Goal: Transaction & Acquisition: Purchase product/service

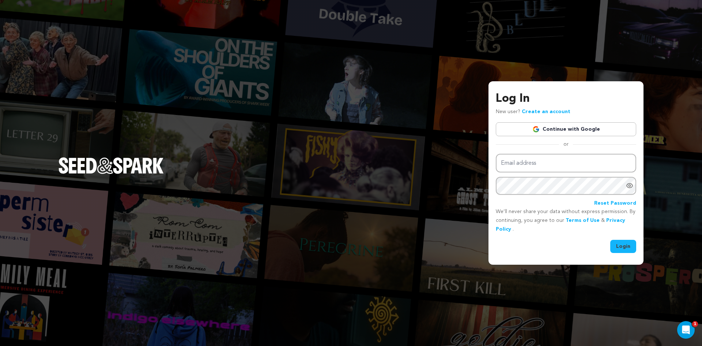
click at [629, 251] on button "Login" at bounding box center [624, 246] width 26 height 13
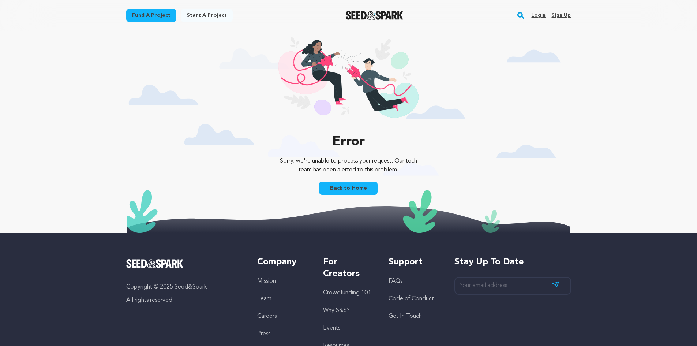
click at [536, 14] on link "Login" at bounding box center [538, 16] width 14 height 12
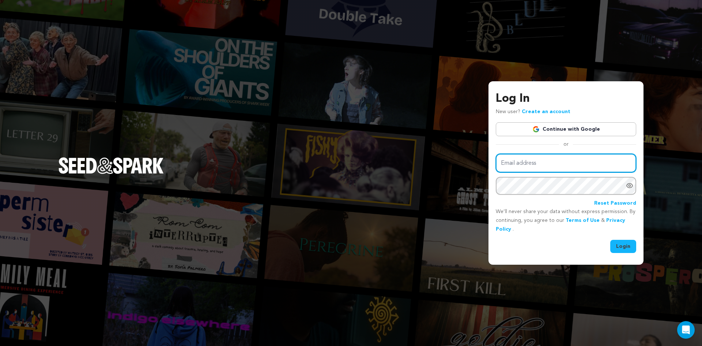
click at [574, 165] on input "Email address" at bounding box center [566, 163] width 140 height 19
type input "vinny@indieconnect.com"
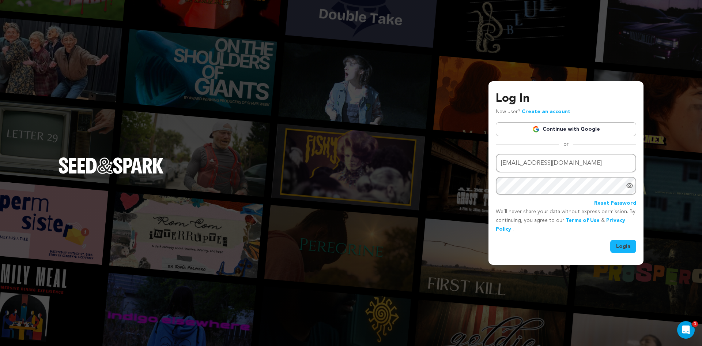
click at [620, 248] on button "Login" at bounding box center [624, 246] width 26 height 13
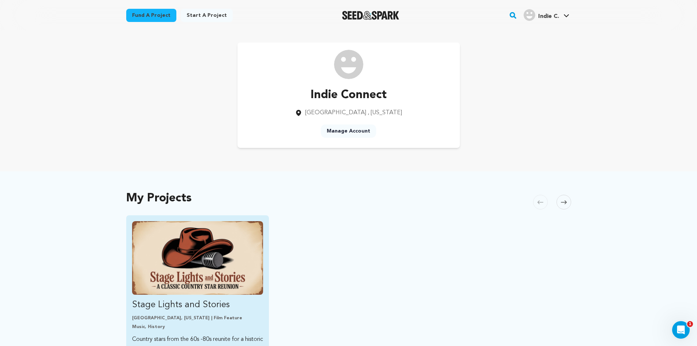
click at [203, 271] on img "Fund Stage Lights and Stories" at bounding box center [197, 258] width 131 height 74
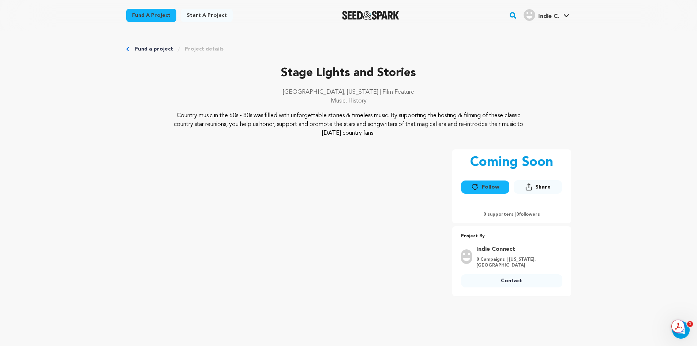
click at [198, 46] on link "Project details" at bounding box center [204, 48] width 39 height 7
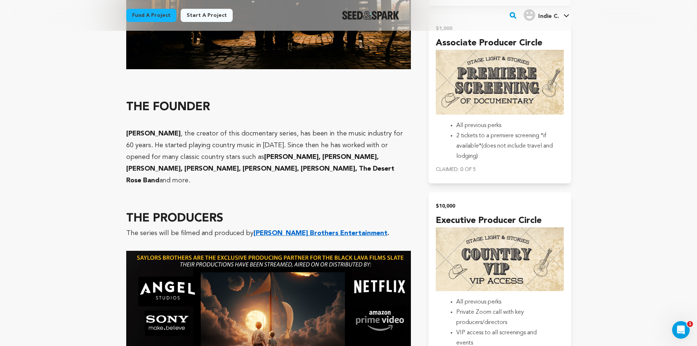
scroll to position [1677, 0]
